Goal: Go to known website: Access a specific website the user already knows

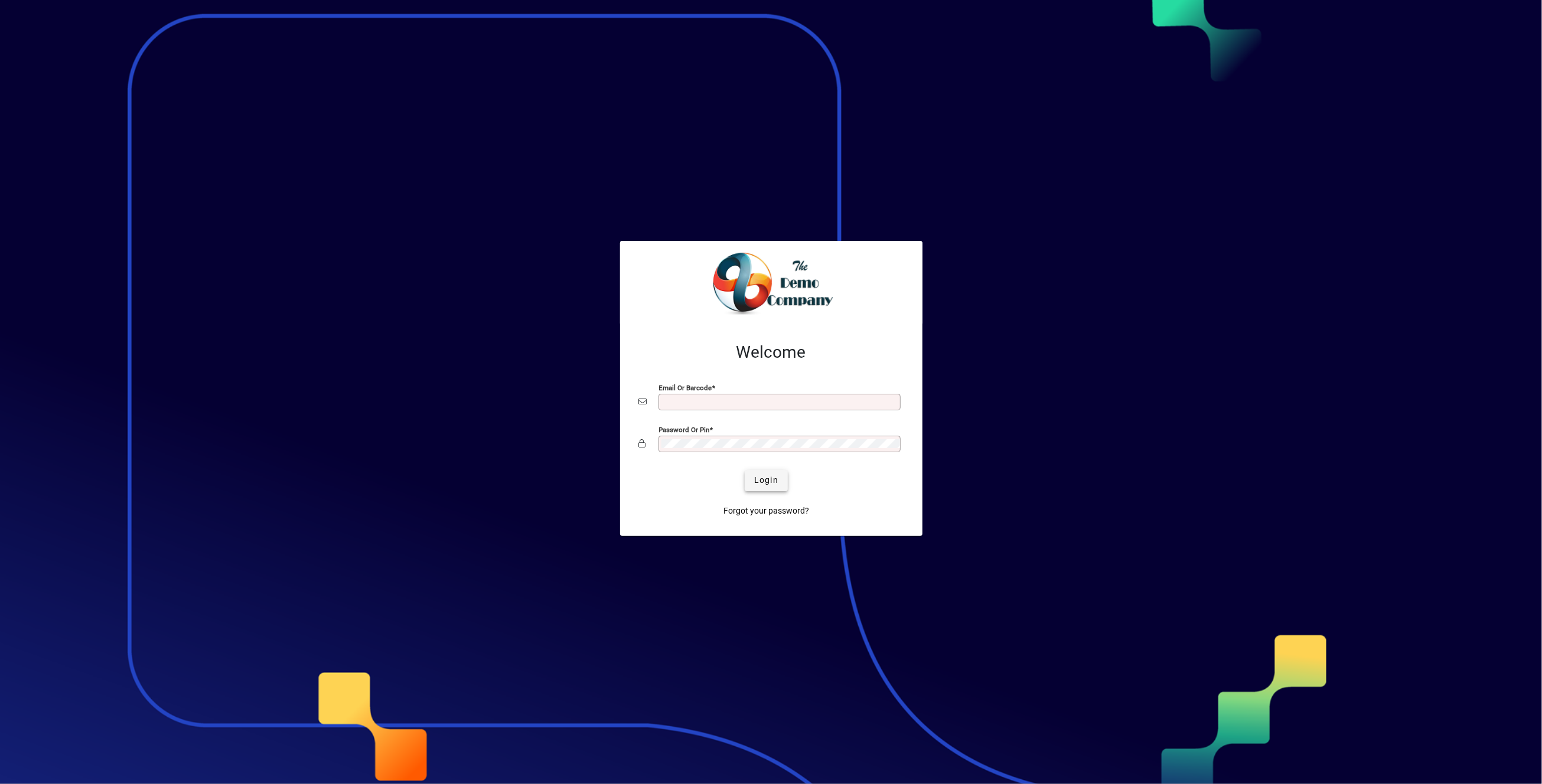
type input "**********"
click at [763, 478] on span "Login" at bounding box center [766, 481] width 24 height 13
